Goal: Task Accomplishment & Management: Manage account settings

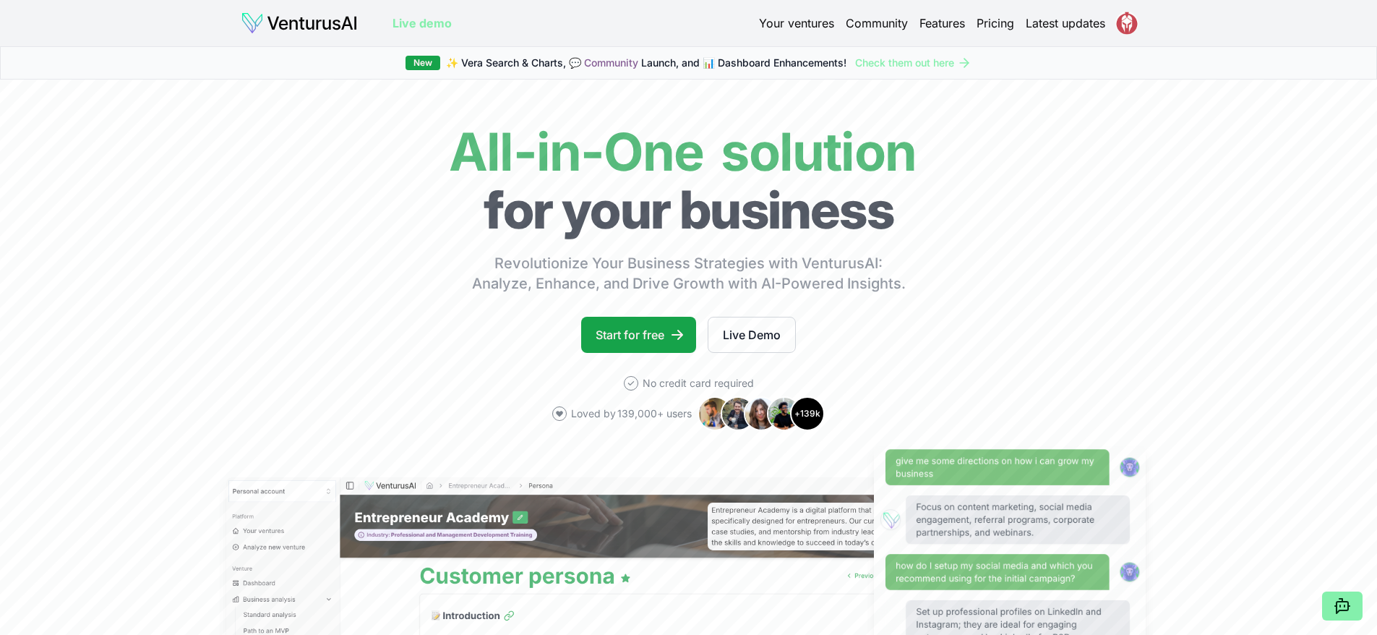
click at [1133, 23] on html "We value your privacy We use cookies to enhance your browsing experience, serve…" at bounding box center [688, 317] width 1377 height 635
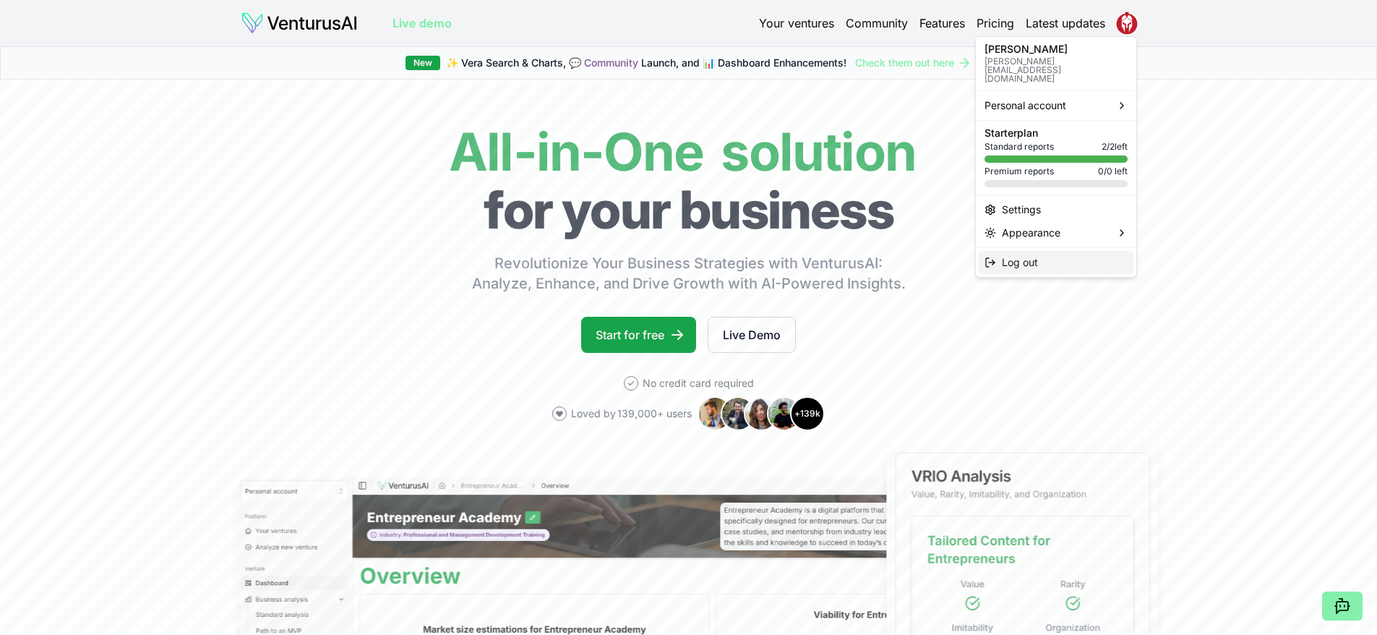
click at [1008, 255] on span "Log out" at bounding box center [1020, 262] width 36 height 14
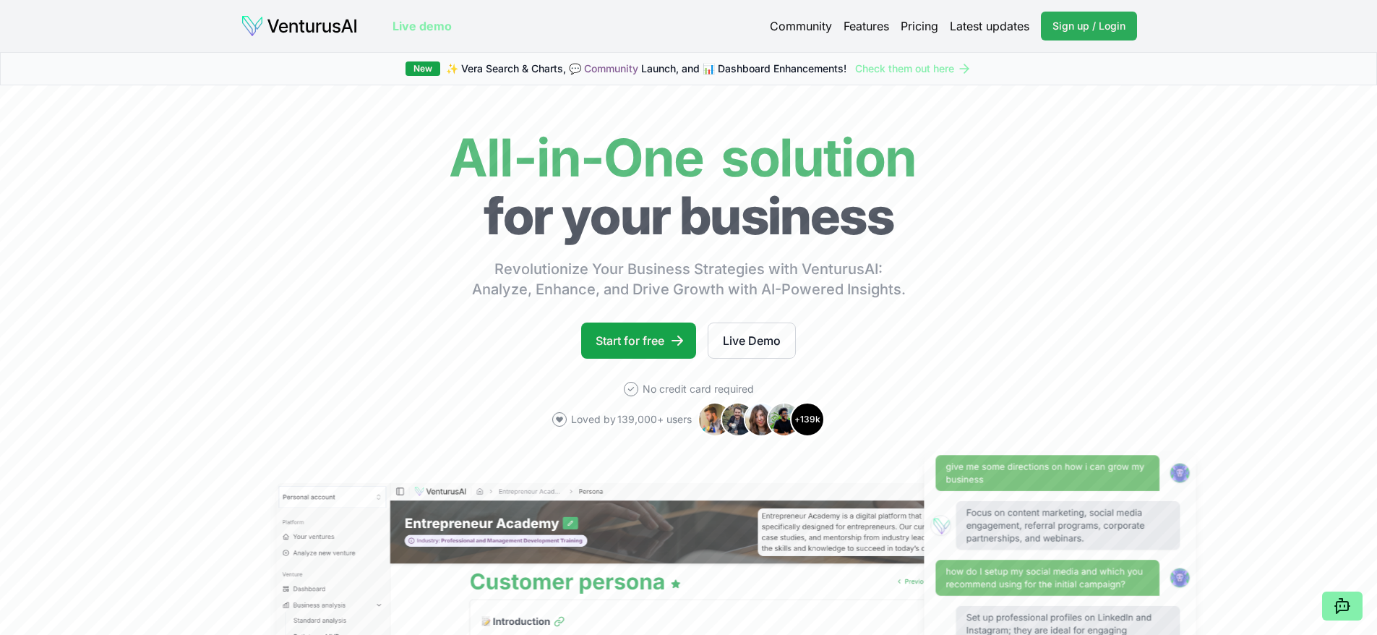
click at [1079, 23] on span "Sign up / Login" at bounding box center [1088, 26] width 73 height 14
